Goal: Entertainment & Leisure: Consume media (video, audio)

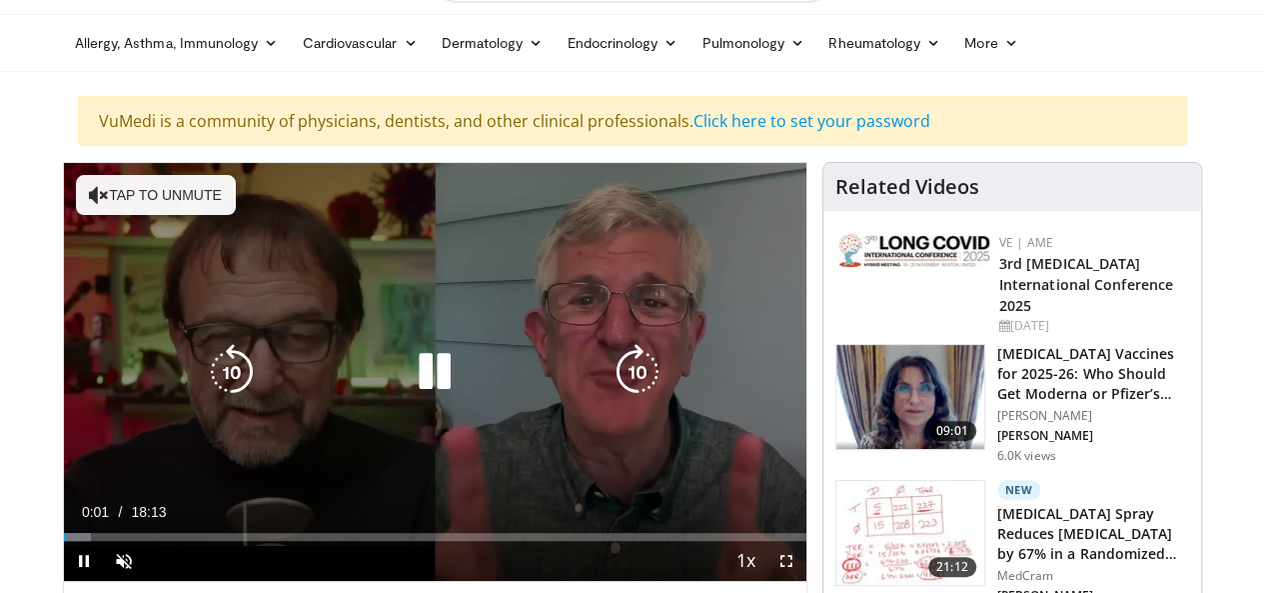
scroll to position [100, 0]
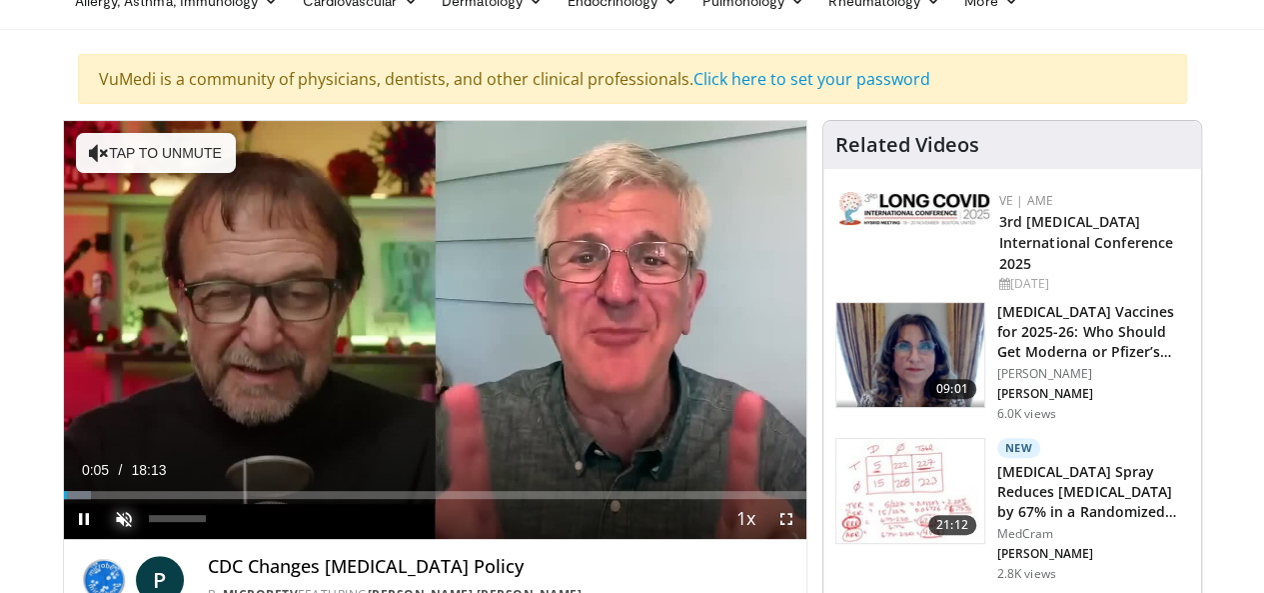
click at [104, 539] on span "Video Player" at bounding box center [124, 519] width 40 height 40
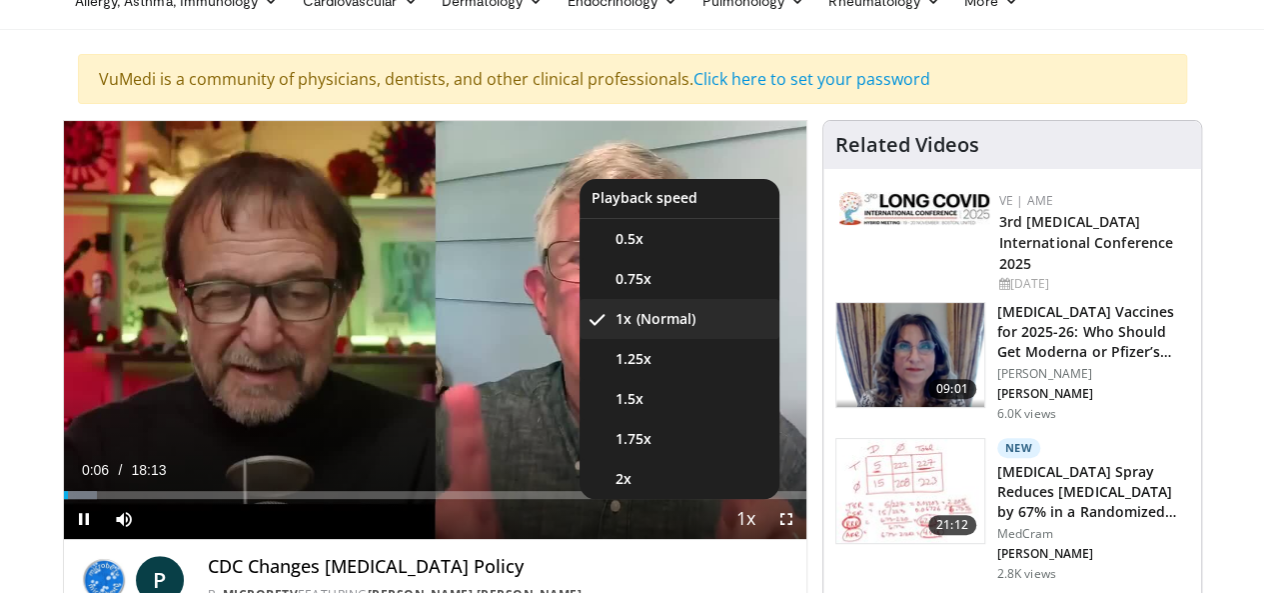
click at [761, 540] on span "Video Player" at bounding box center [747, 520] width 28 height 40
click at [710, 419] on li "1.5x" at bounding box center [680, 399] width 200 height 40
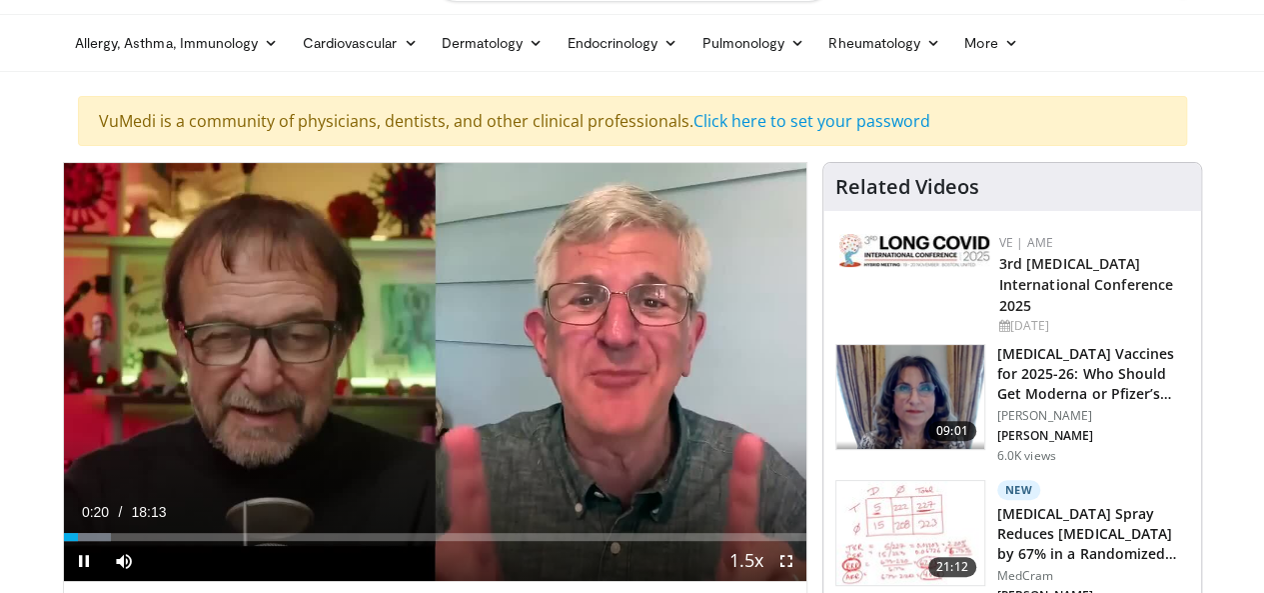
scroll to position [0, 0]
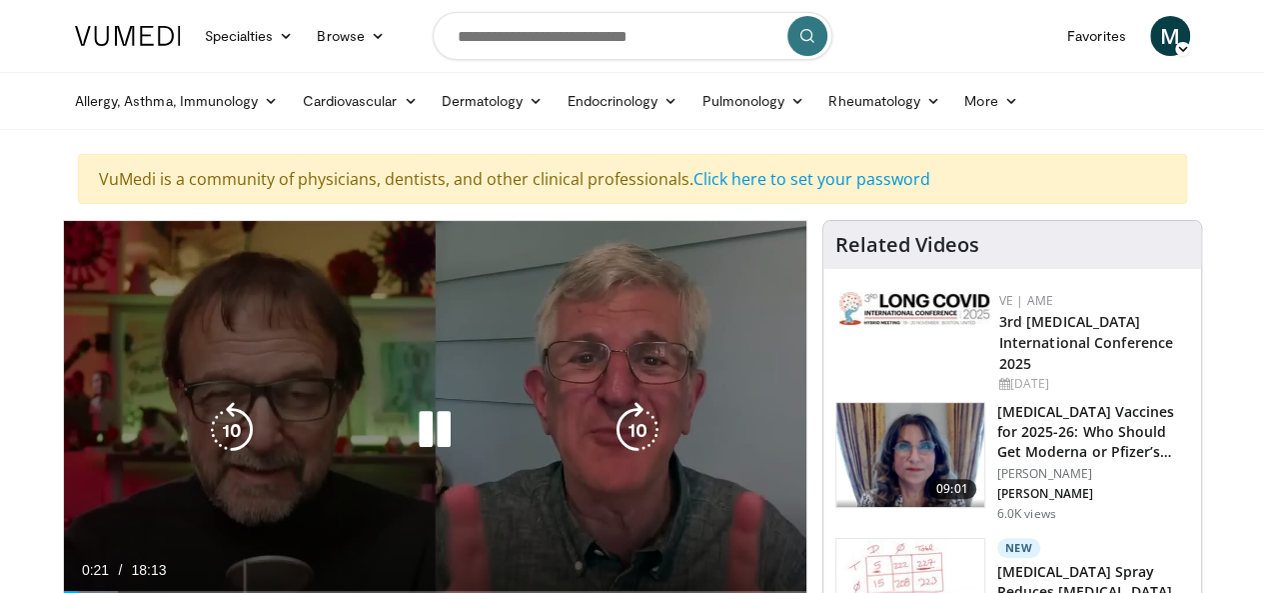
click at [425, 439] on icon "Video Player" at bounding box center [435, 430] width 56 height 56
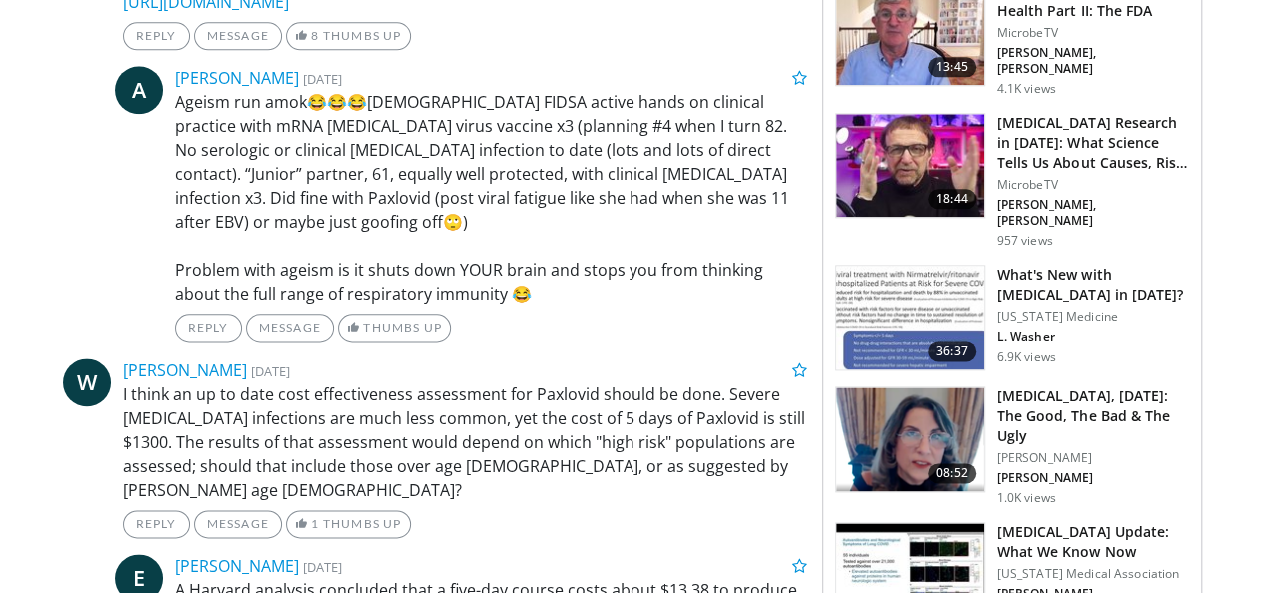
scroll to position [1099, 0]
